Goal: Navigation & Orientation: Find specific page/section

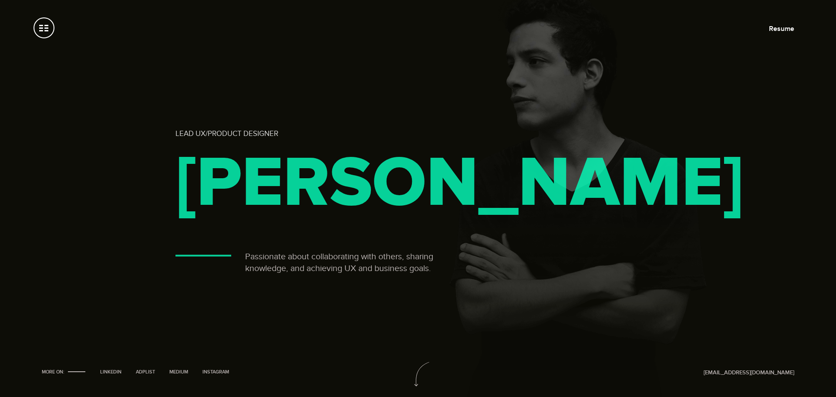
click at [45, 34] on span at bounding box center [44, 27] width 21 height 21
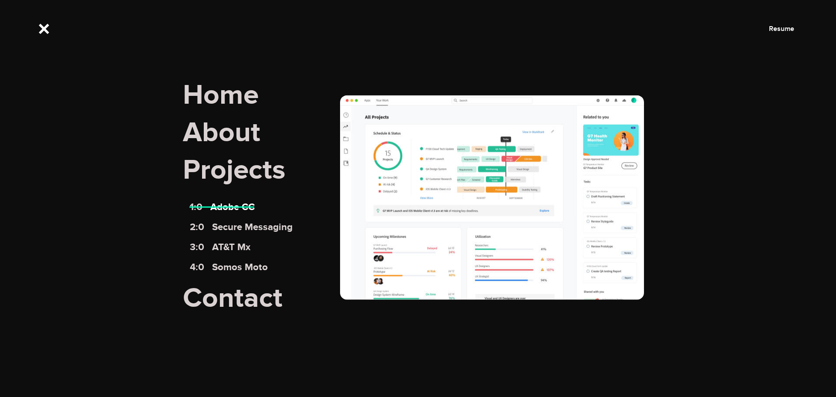
click at [229, 211] on link "1:0 Adobe CC" at bounding box center [222, 207] width 65 height 12
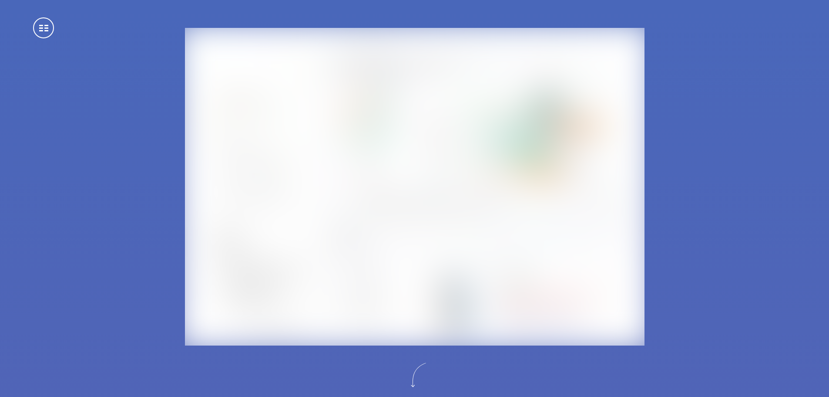
click at [35, 27] on span at bounding box center [43, 27] width 21 height 21
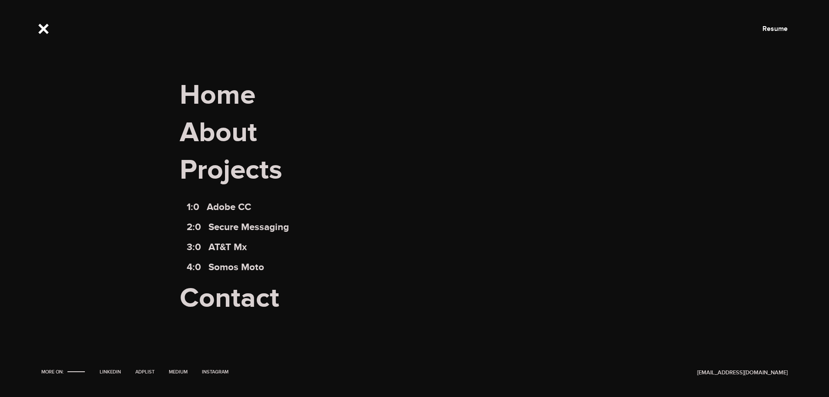
click at [48, 29] on span at bounding box center [43, 27] width 21 height 21
